Goal: Information Seeking & Learning: Learn about a topic

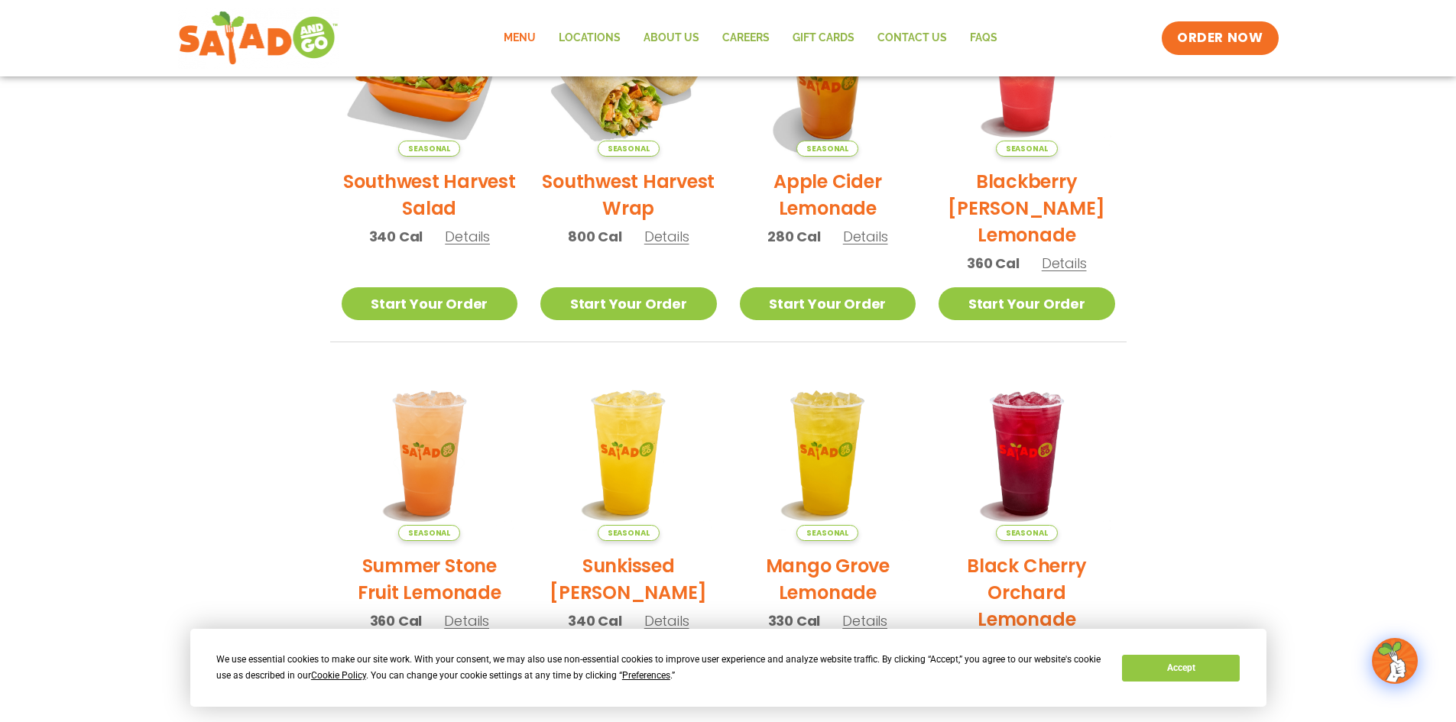
scroll to position [458, 0]
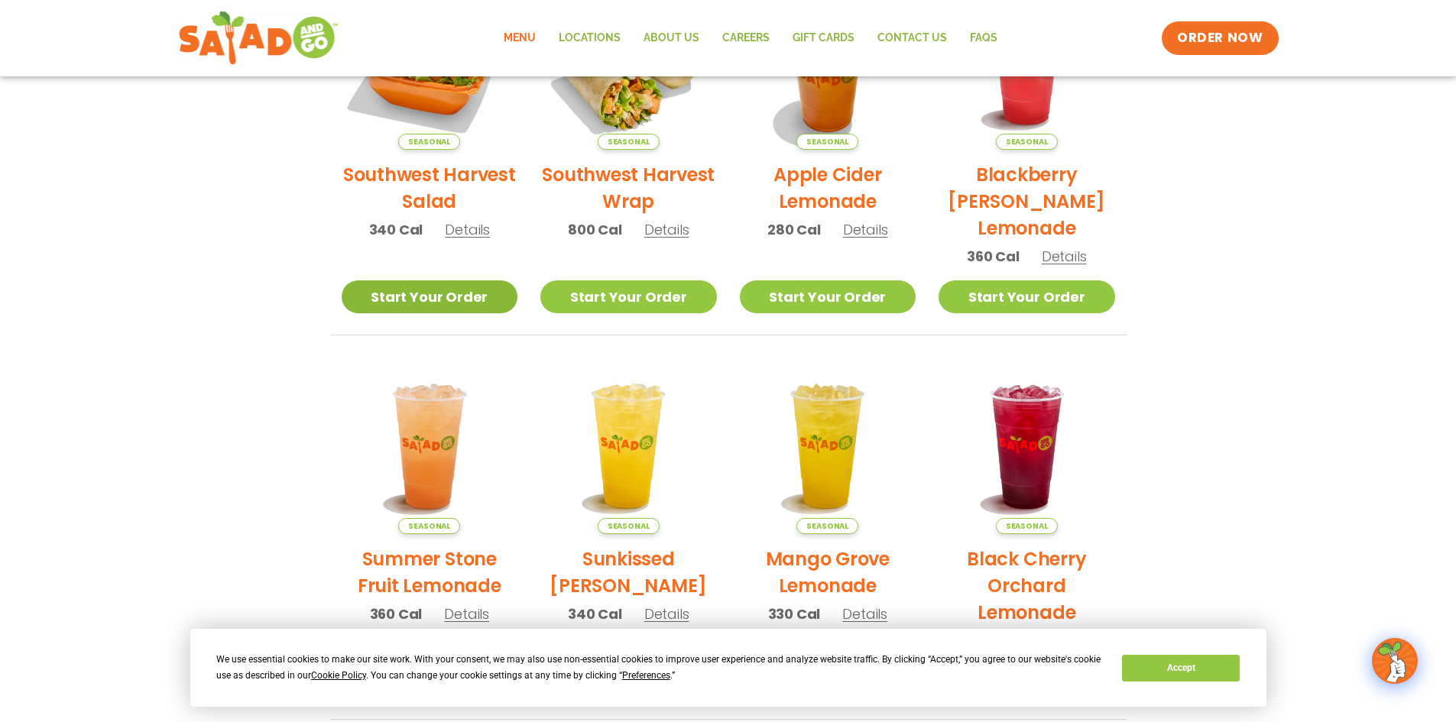
click at [440, 294] on link "Start Your Order" at bounding box center [430, 296] width 176 height 33
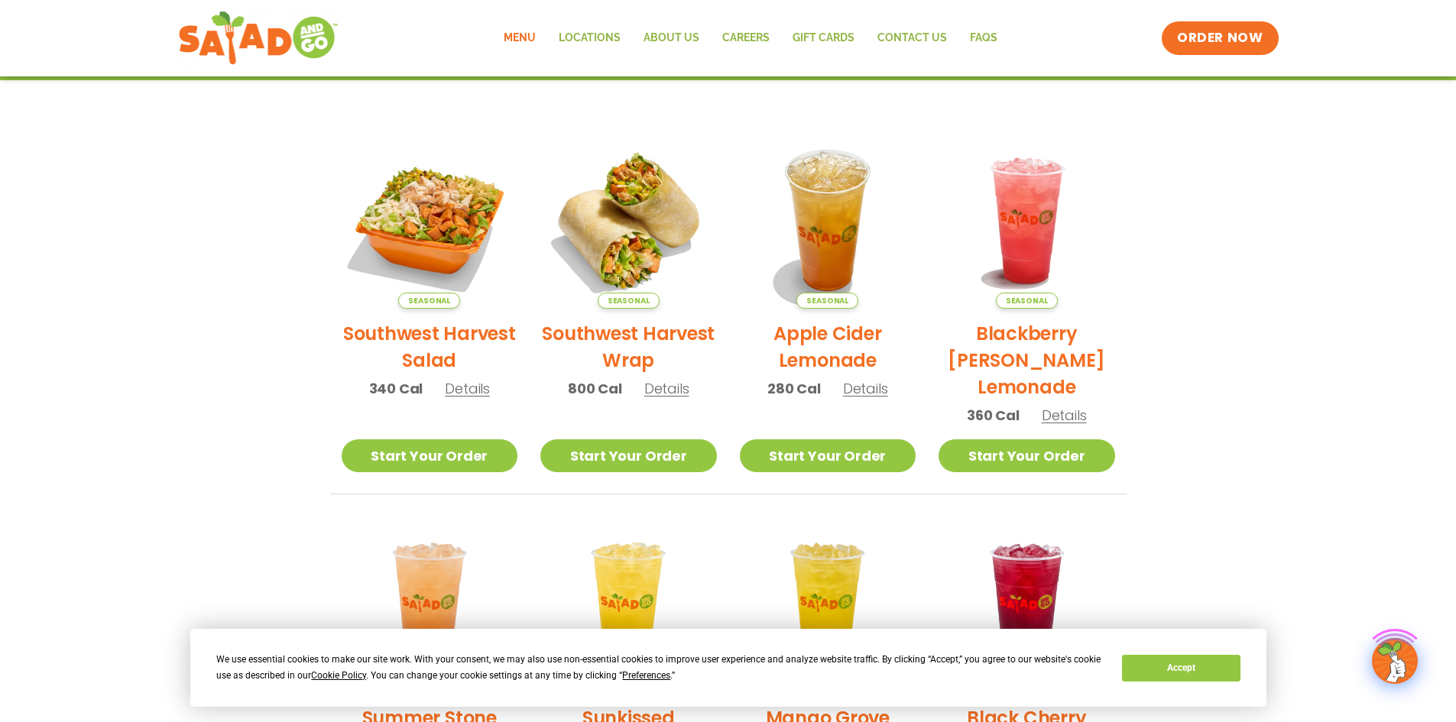
scroll to position [306, 0]
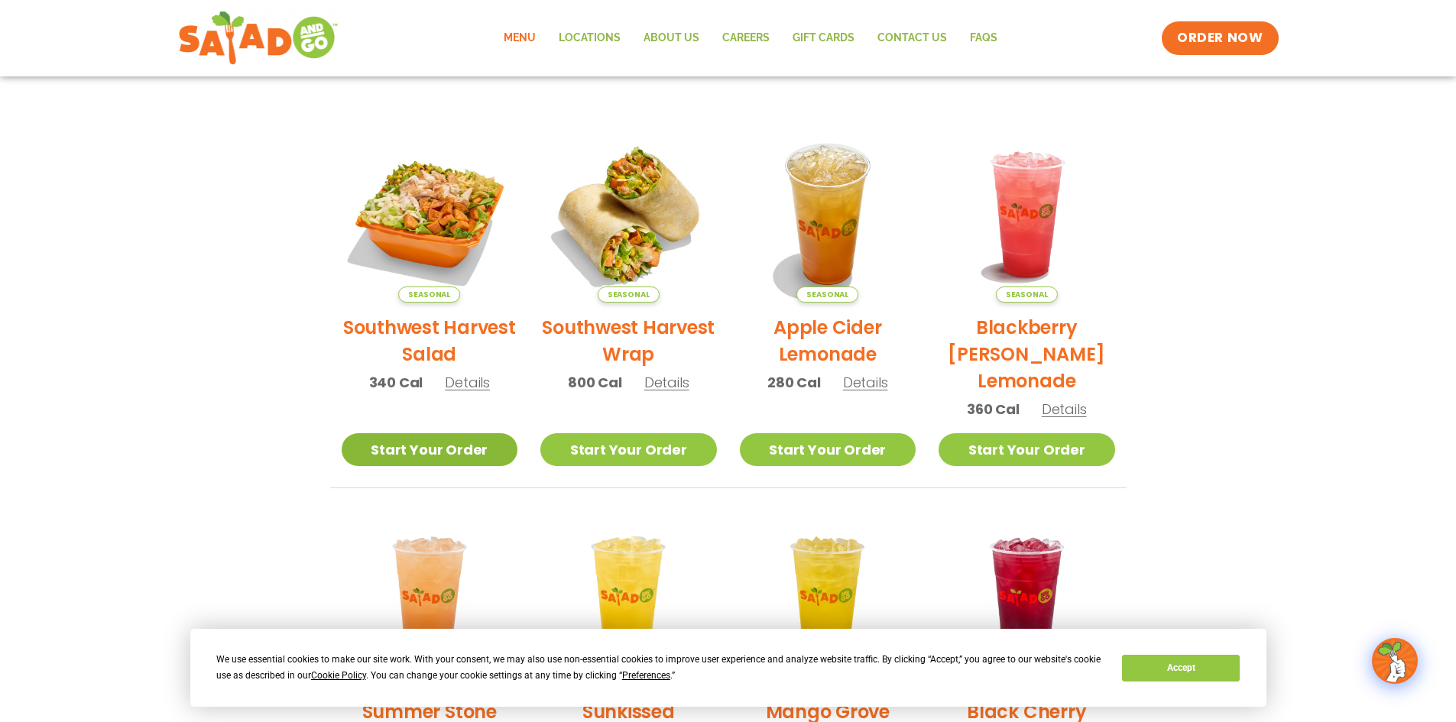
click at [434, 445] on link "Start Your Order" at bounding box center [430, 449] width 176 height 33
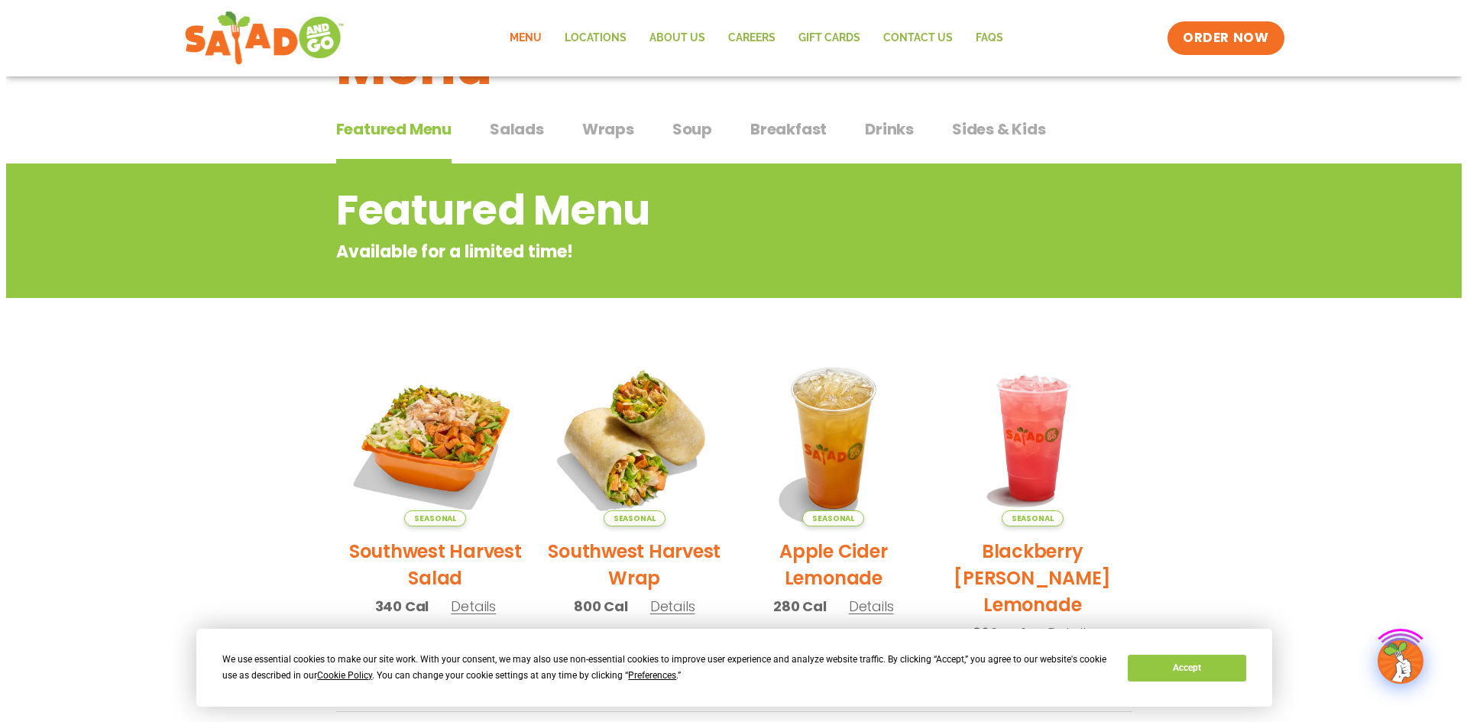
scroll to position [306, 0]
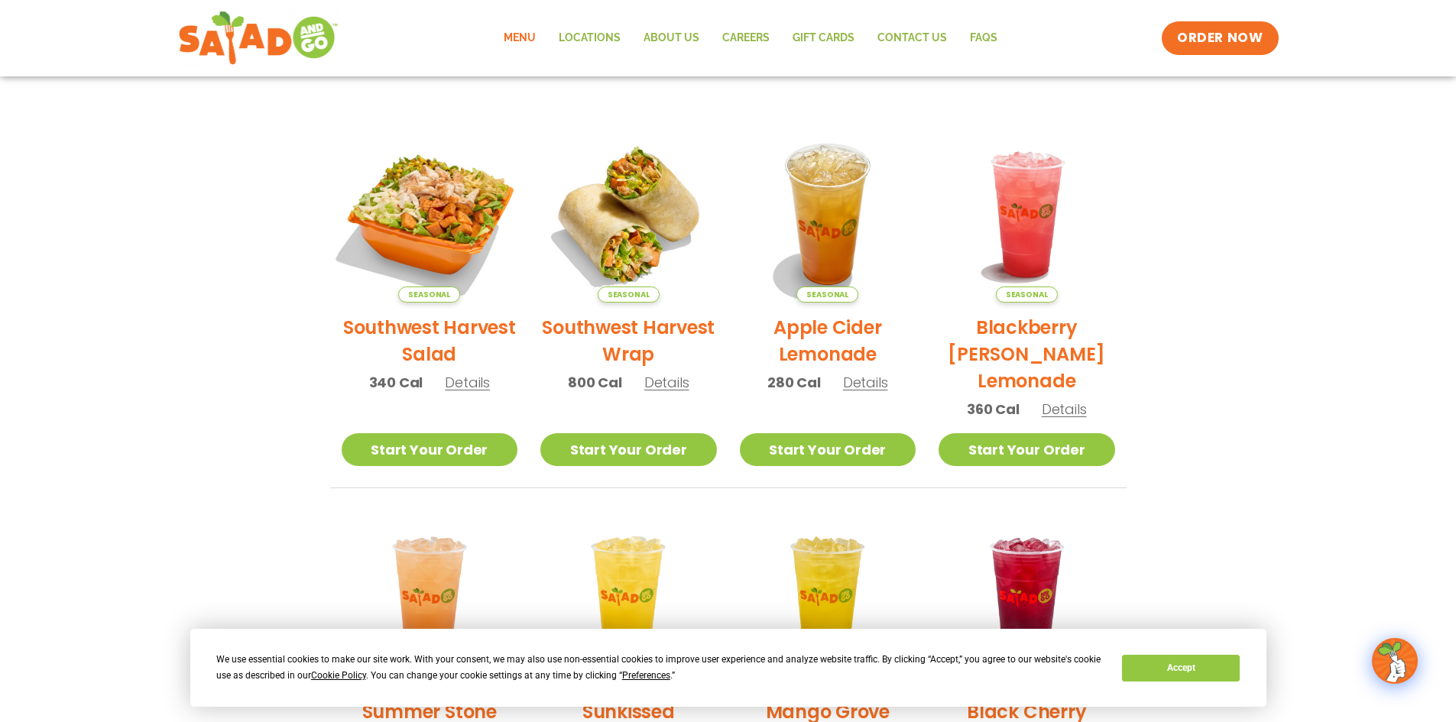
click at [439, 211] on img at bounding box center [428, 214] width 207 height 207
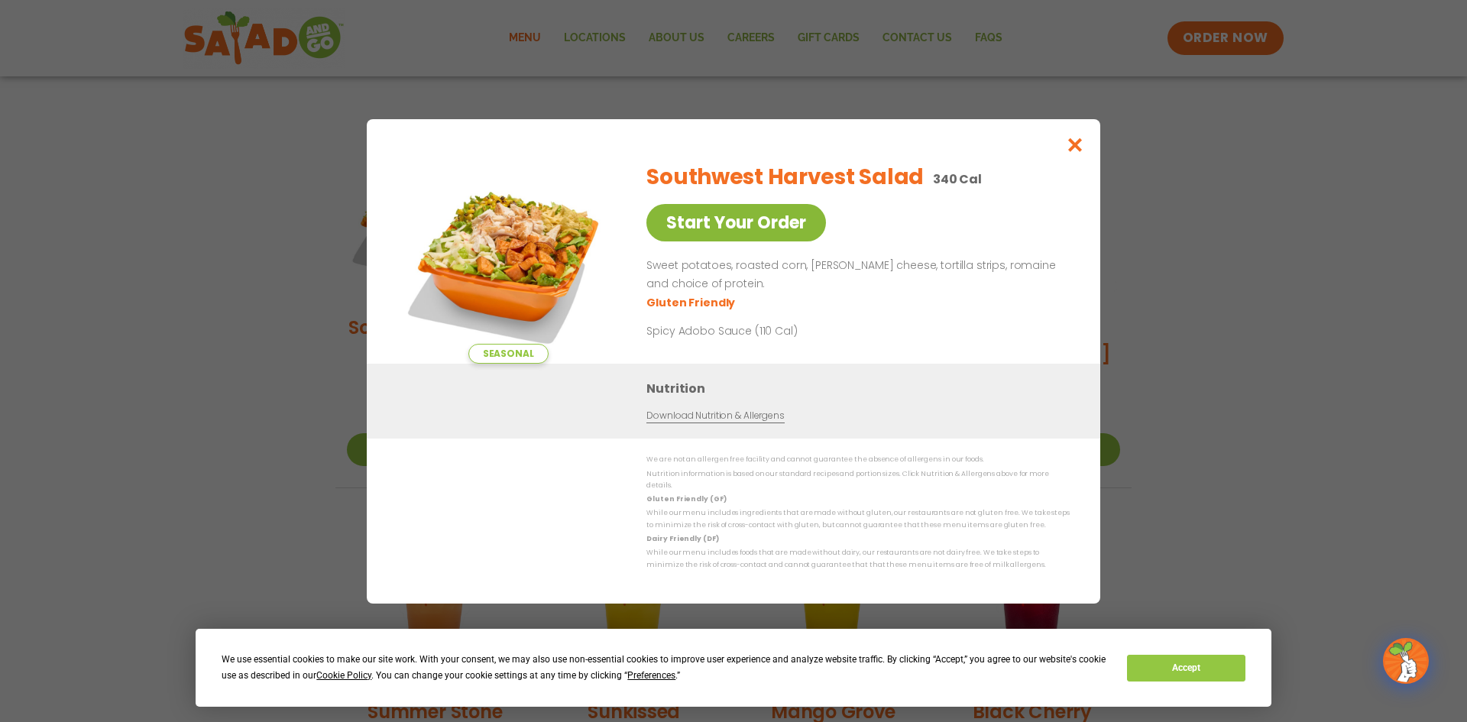
click at [746, 241] on link "Start Your Order" at bounding box center [736, 222] width 180 height 37
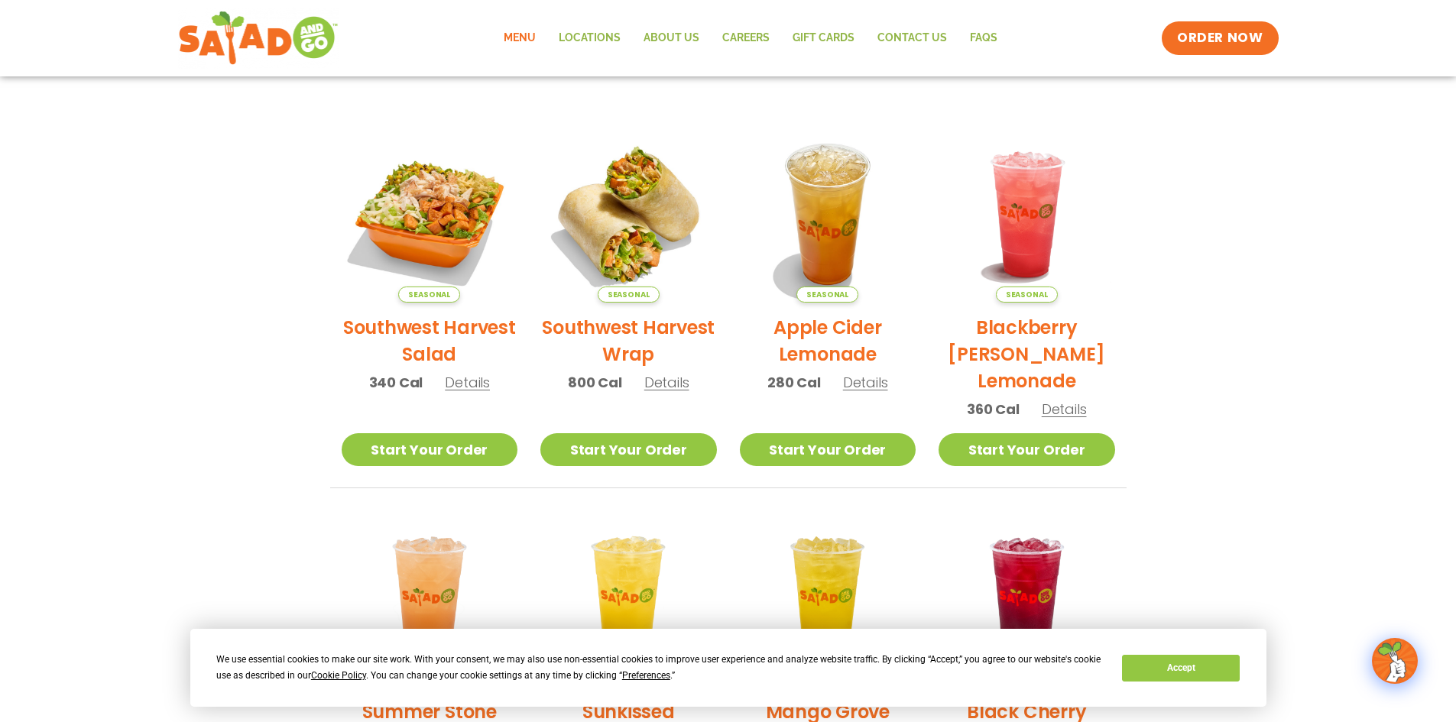
scroll to position [229, 0]
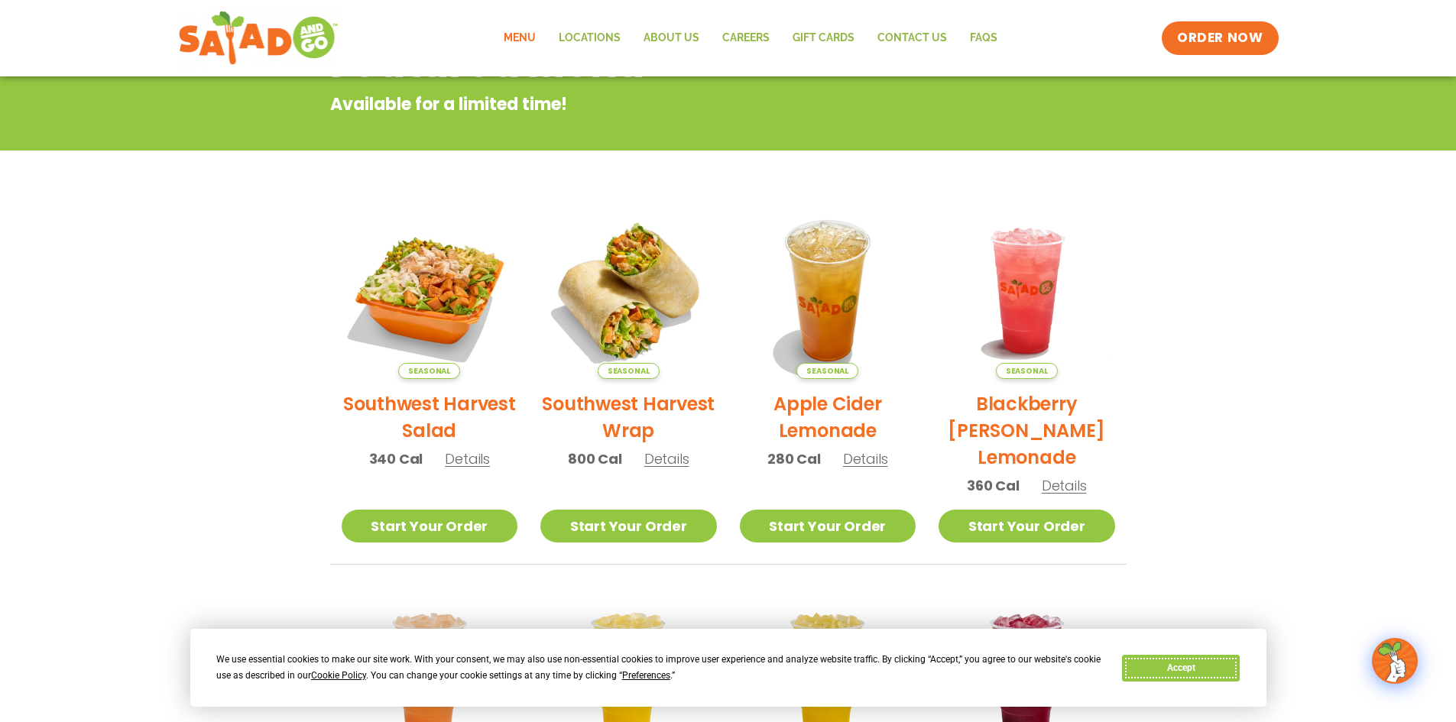
click at [1213, 659] on button "Accept" at bounding box center [1181, 668] width 118 height 27
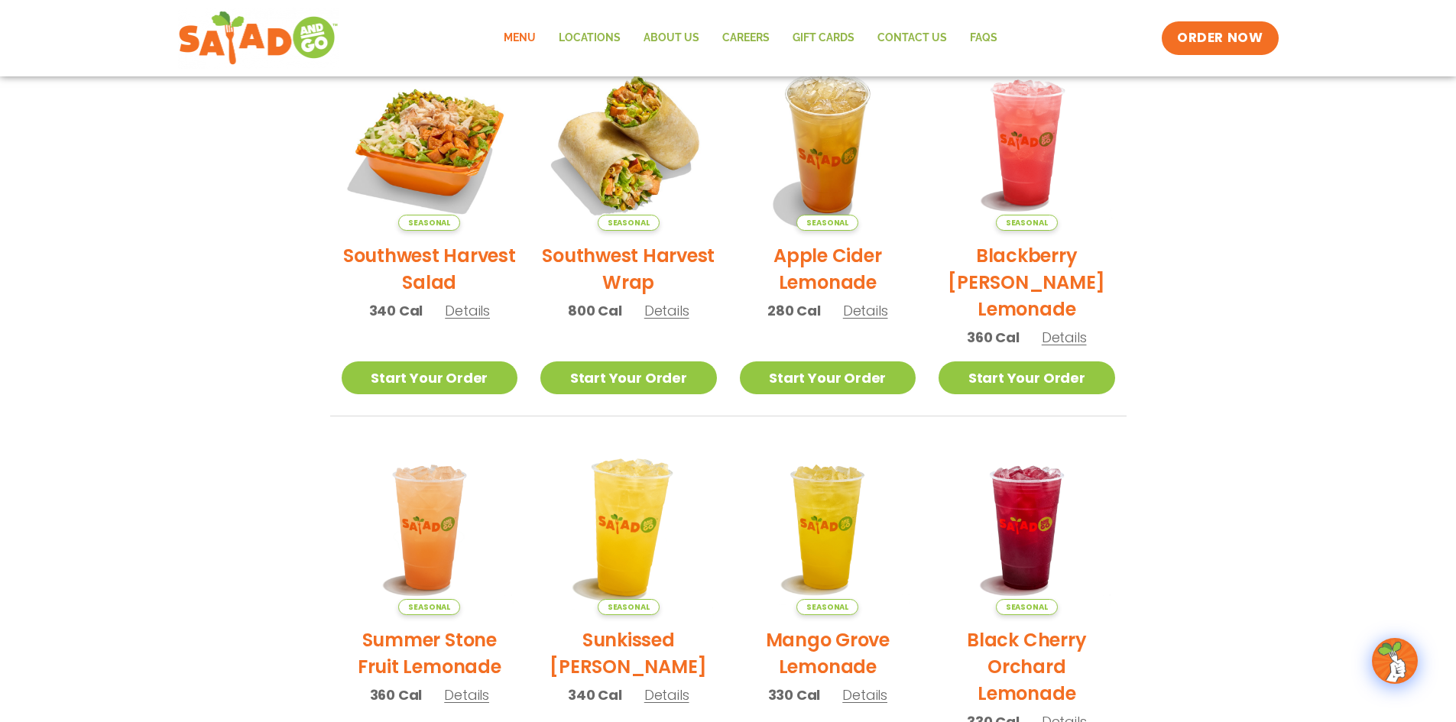
scroll to position [382, 0]
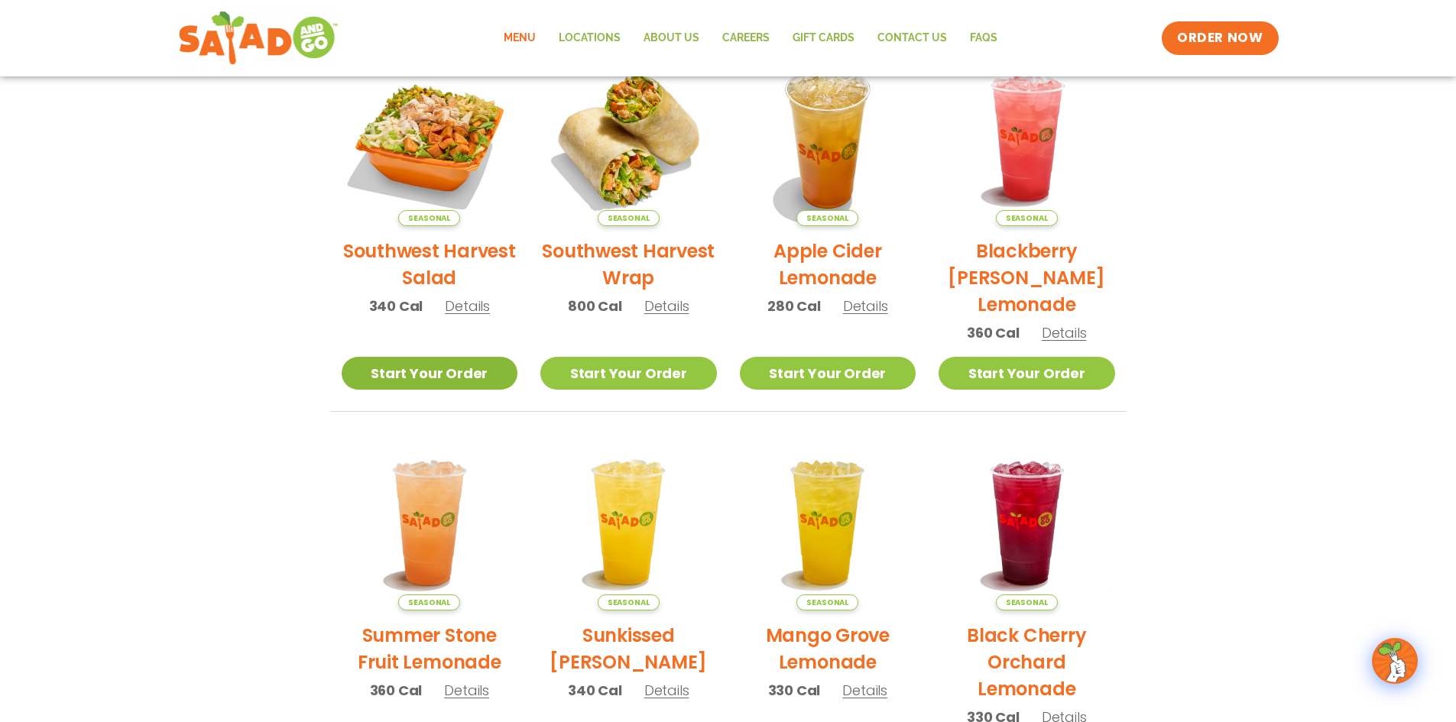
click at [450, 374] on link "Start Your Order" at bounding box center [430, 373] width 176 height 33
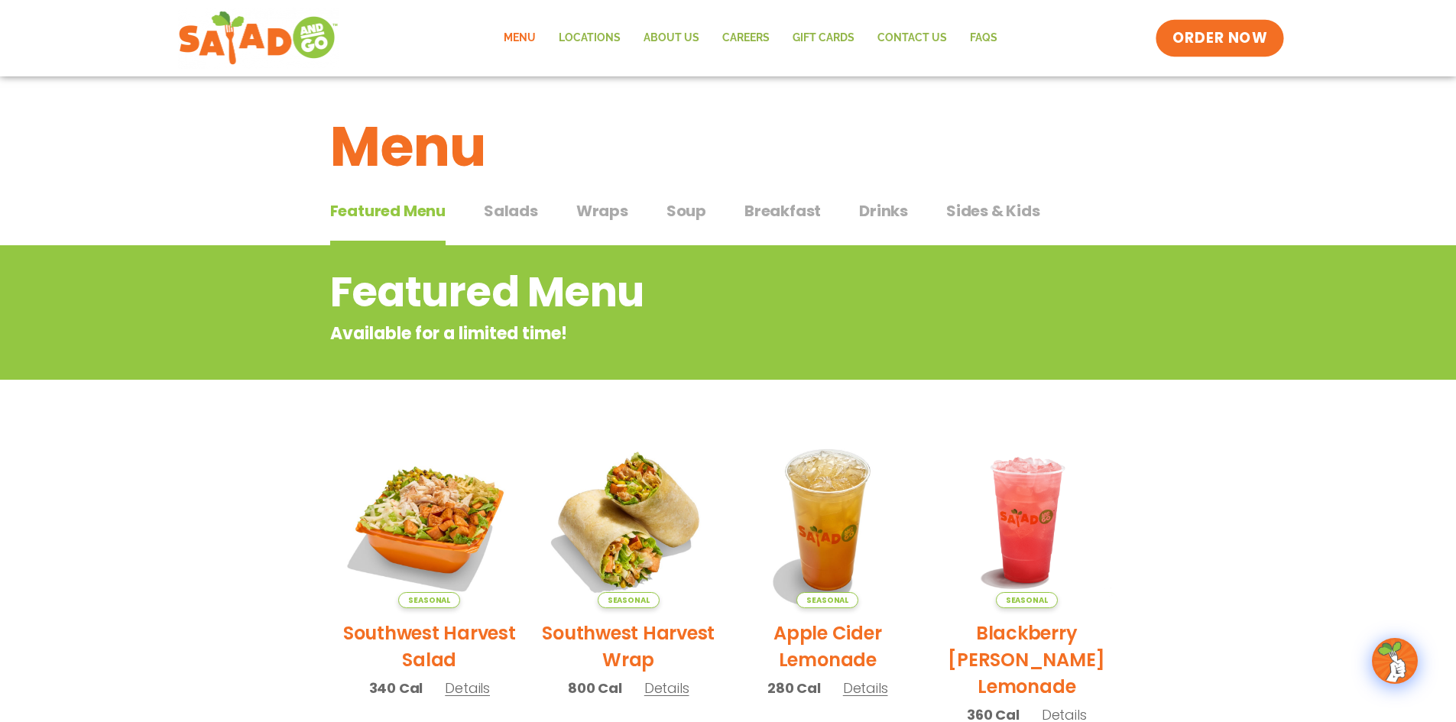
click at [1239, 36] on span "ORDER NOW" at bounding box center [1219, 38] width 95 height 20
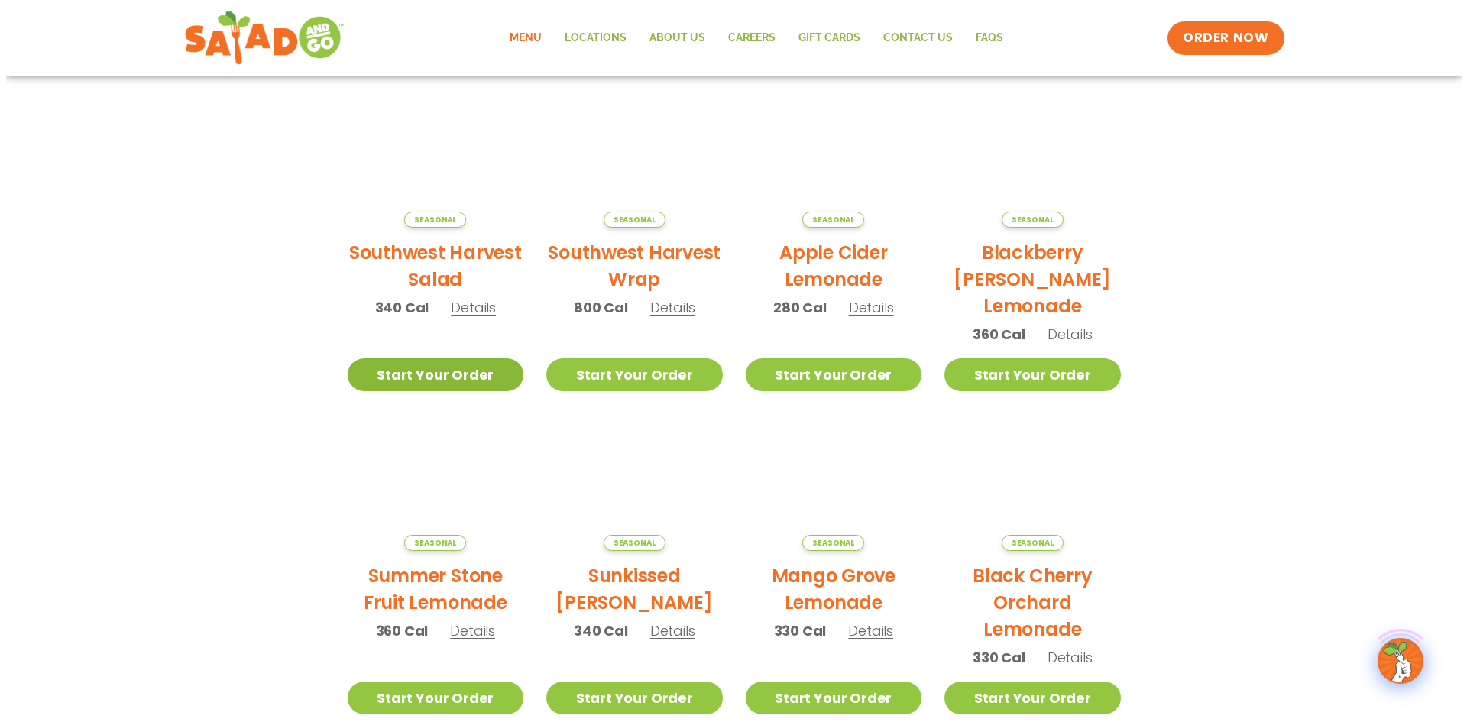
scroll to position [306, 0]
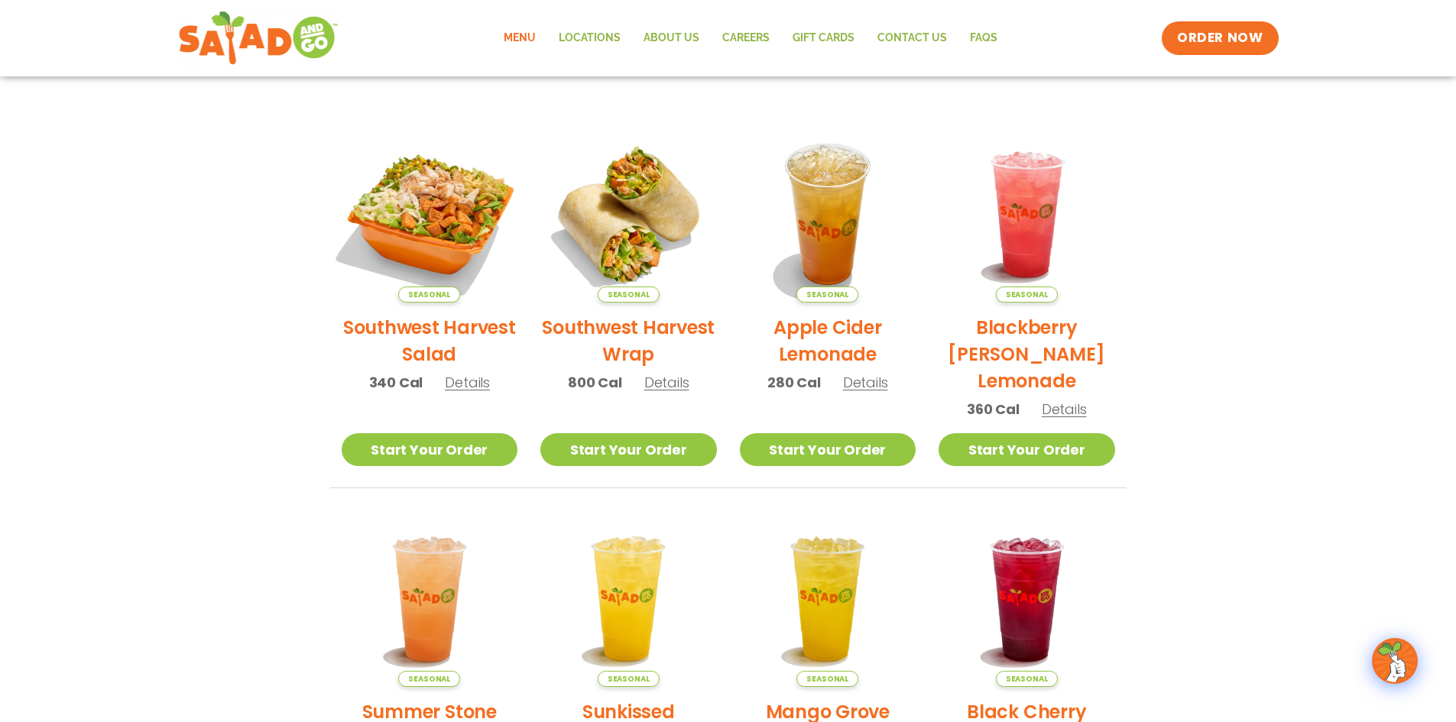
click at [403, 224] on img at bounding box center [428, 214] width 207 height 207
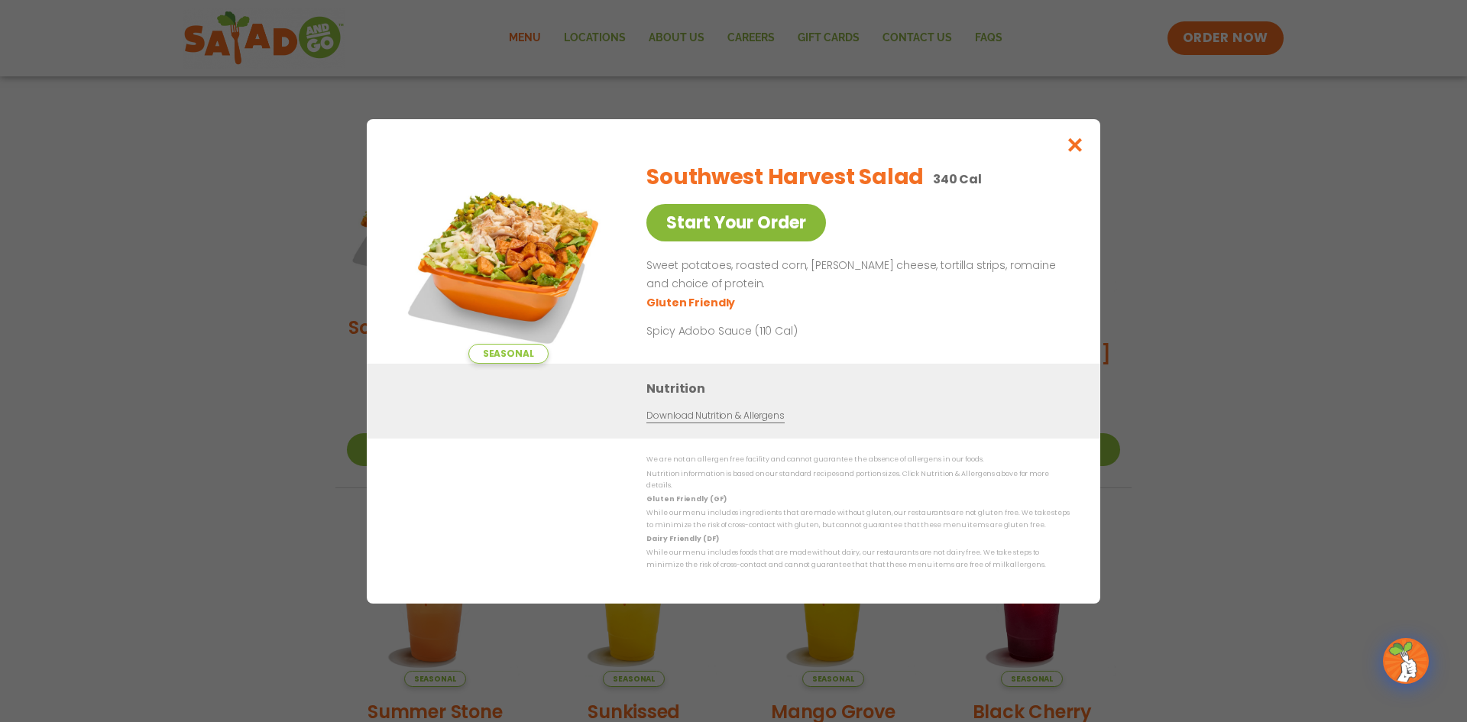
click at [771, 228] on link "Start Your Order" at bounding box center [736, 222] width 180 height 37
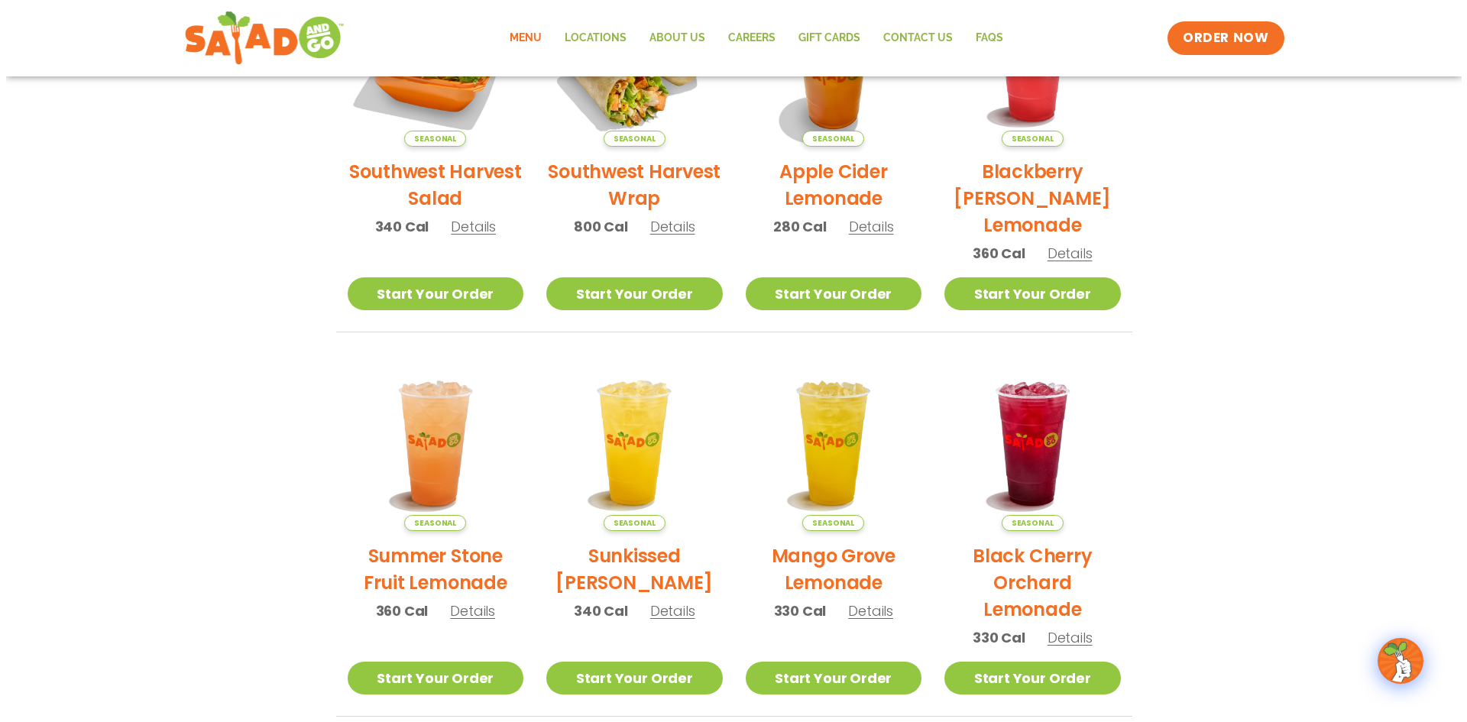
scroll to position [458, 0]
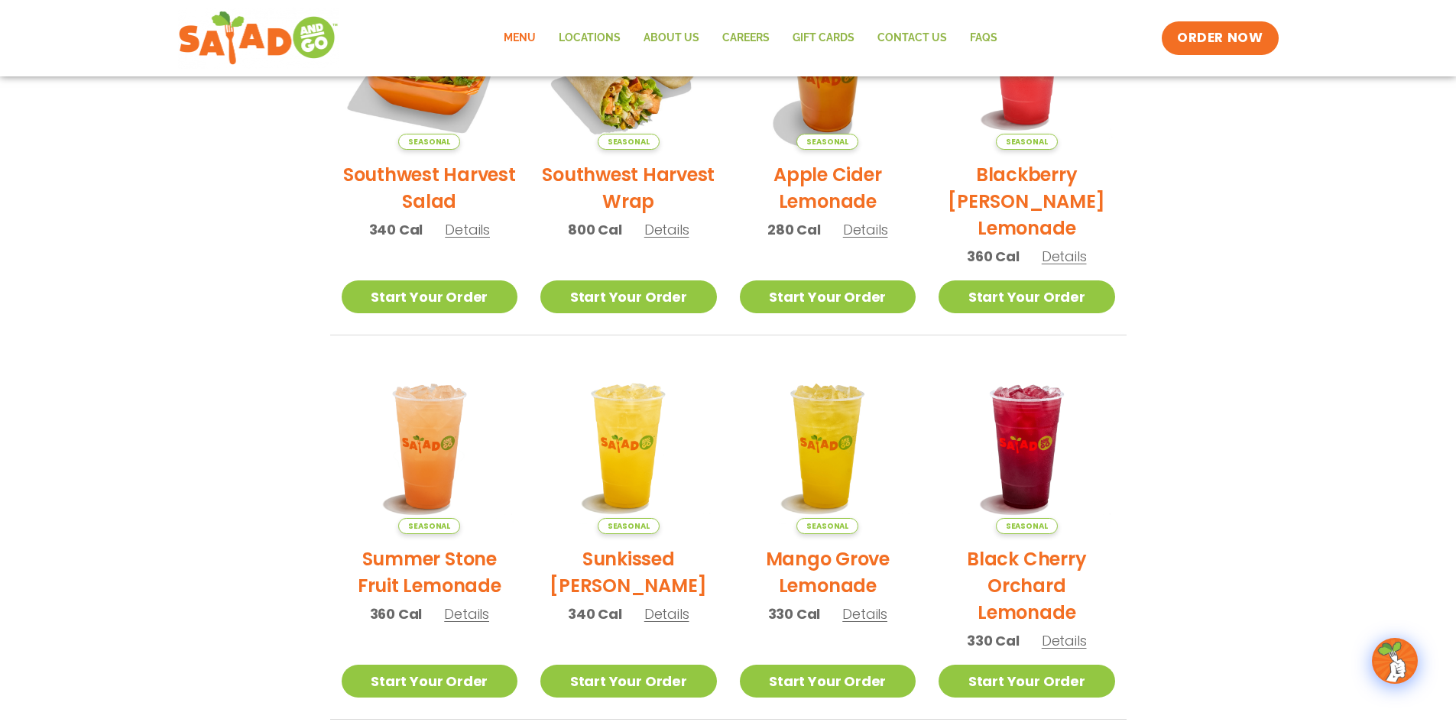
click at [458, 225] on span "Details" at bounding box center [467, 229] width 45 height 19
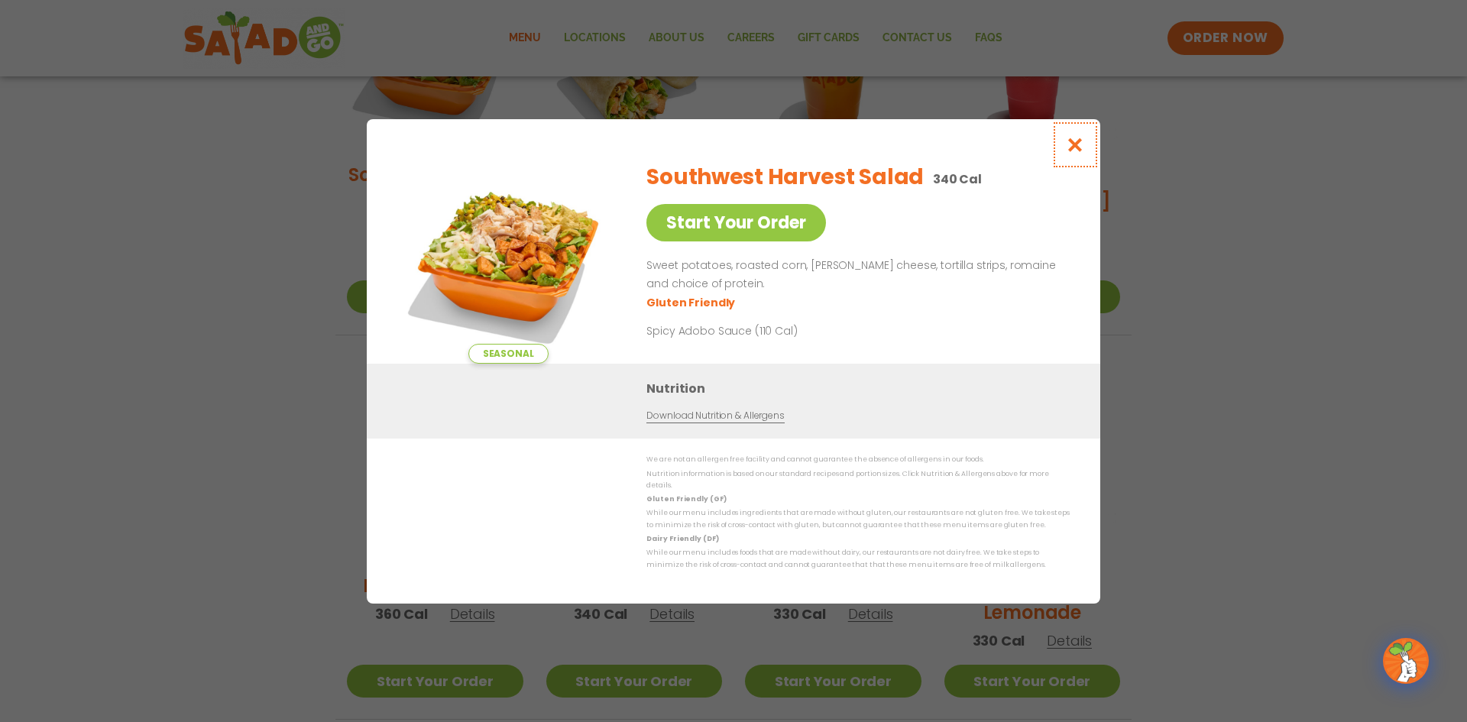
click at [1067, 148] on icon "Close modal" at bounding box center [1075, 145] width 19 height 16
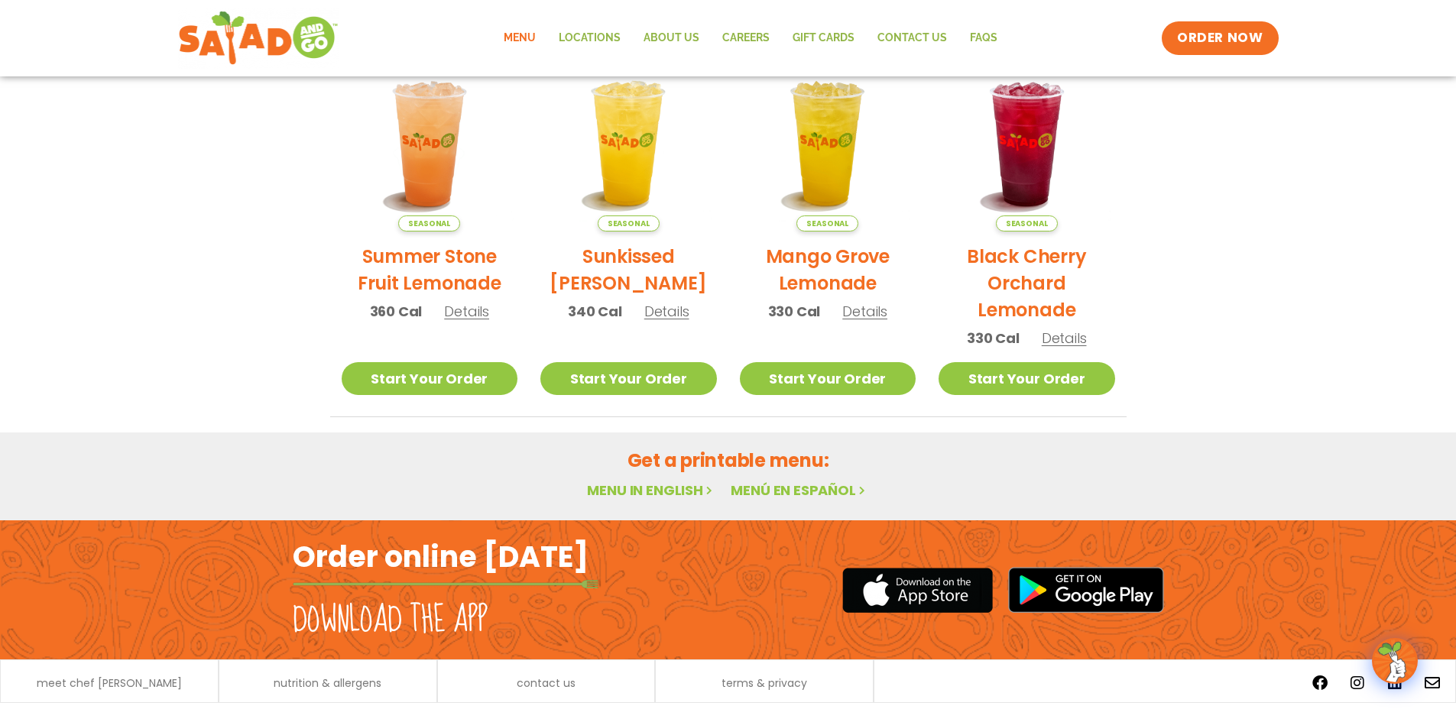
scroll to position [793, 0]
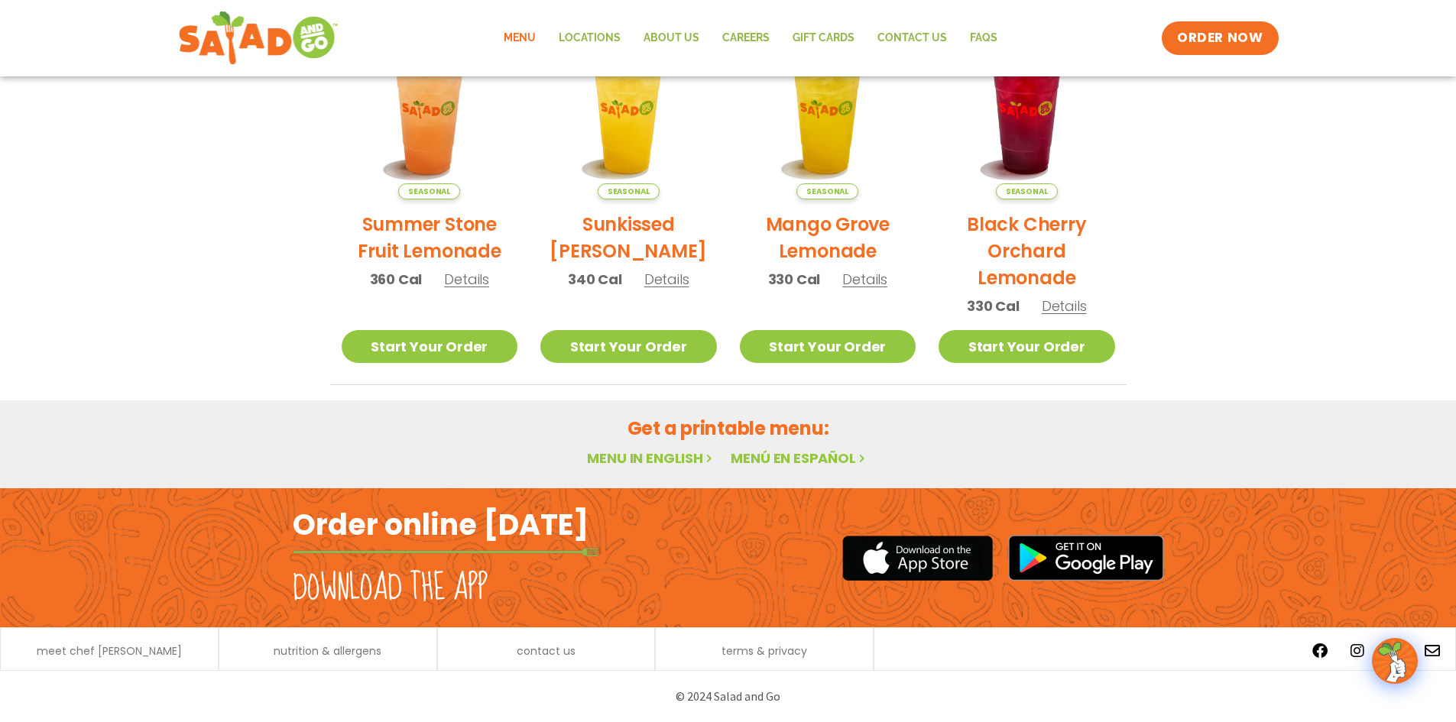
click at [792, 455] on link "Menú en español" at bounding box center [799, 458] width 138 height 19
